Goal: Communication & Community: Answer question/provide support

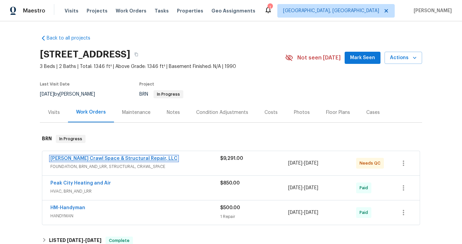
click at [114, 157] on link "[PERSON_NAME] Crawl Space & Structural Repair, LLC" at bounding box center [113, 158] width 127 height 5
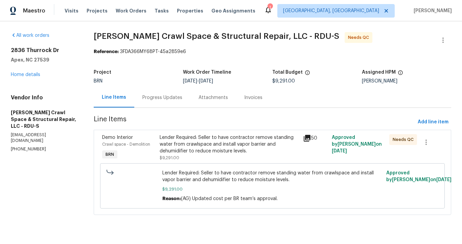
click at [168, 99] on div "Progress Updates" at bounding box center [162, 97] width 40 height 7
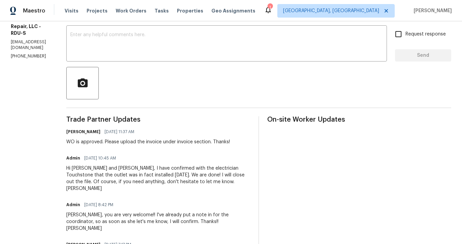
scroll to position [79, 0]
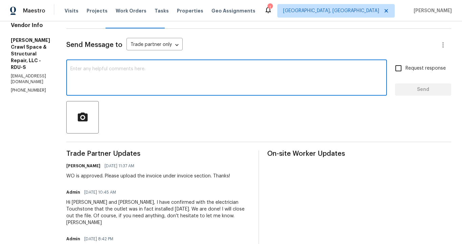
click at [145, 70] on textarea at bounding box center [226, 79] width 312 height 24
type textarea "Thank you for all of your help!!"
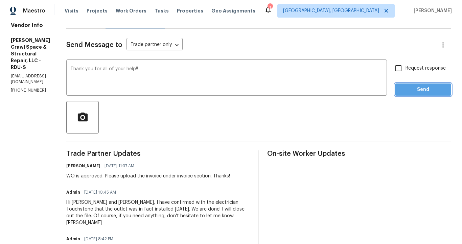
click at [414, 93] on span "Send" at bounding box center [422, 89] width 45 height 8
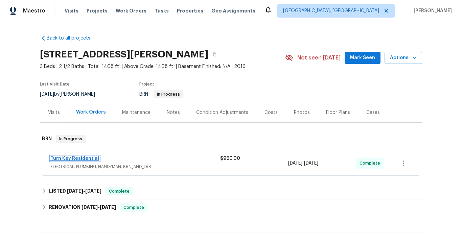
click at [85, 158] on link "Turn Key Residential" at bounding box center [74, 158] width 49 height 5
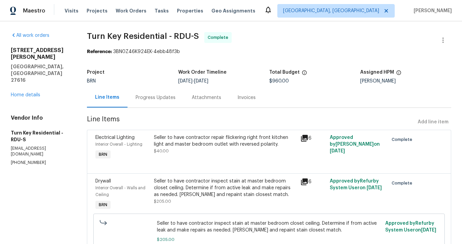
click at [248, 99] on div "Invoices" at bounding box center [246, 97] width 18 height 7
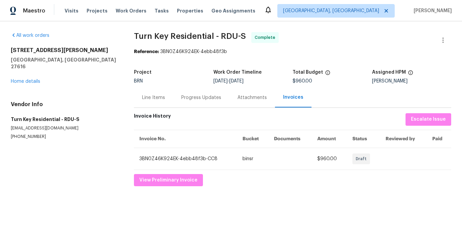
click at [147, 97] on div "Line Items" at bounding box center [153, 97] width 23 height 7
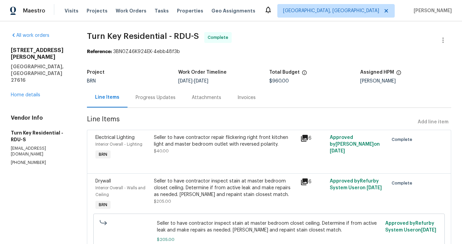
click at [155, 98] on div "Progress Updates" at bounding box center [155, 97] width 40 height 7
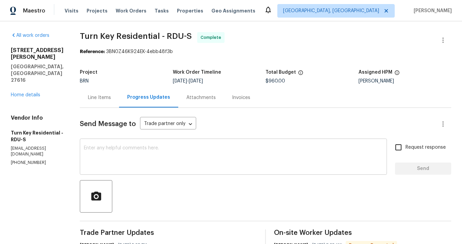
click at [163, 150] on textarea at bounding box center [233, 158] width 299 height 24
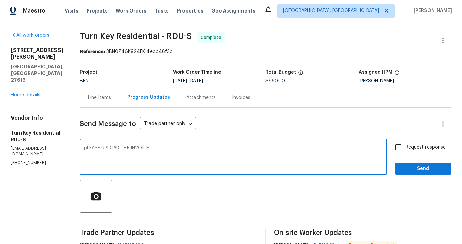
click at [103, 148] on textarea "pLEASE UPLOAD THE INVOICE" at bounding box center [233, 158] width 299 height 24
click at [167, 149] on textarea "PLEASE UPLOAD THE INVOICE" at bounding box center [233, 158] width 299 height 24
type textarea "PLEASE UPLOAD THE INVOICE"
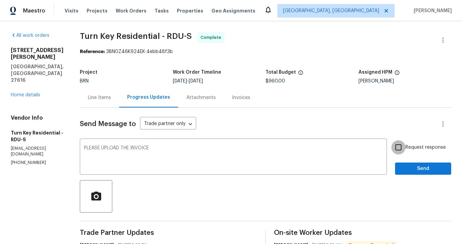
click at [393, 148] on input "Request response" at bounding box center [398, 147] width 14 height 14
checkbox input "true"
click at [414, 169] on span "Send" at bounding box center [422, 169] width 45 height 8
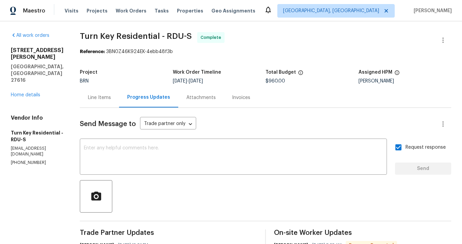
drag, startPoint x: 10, startPoint y: 121, endPoint x: 88, endPoint y: 123, distance: 77.4
copy p "feildservices@turnkeyresidential.org"
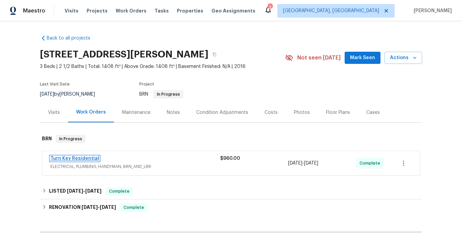
click at [92, 156] on link "Turn Key Residential" at bounding box center [74, 158] width 49 height 5
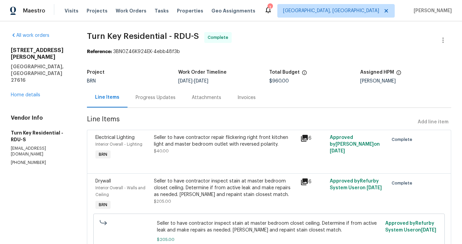
click at [255, 100] on div "Invoices" at bounding box center [246, 97] width 18 height 7
